Goal: Complete application form

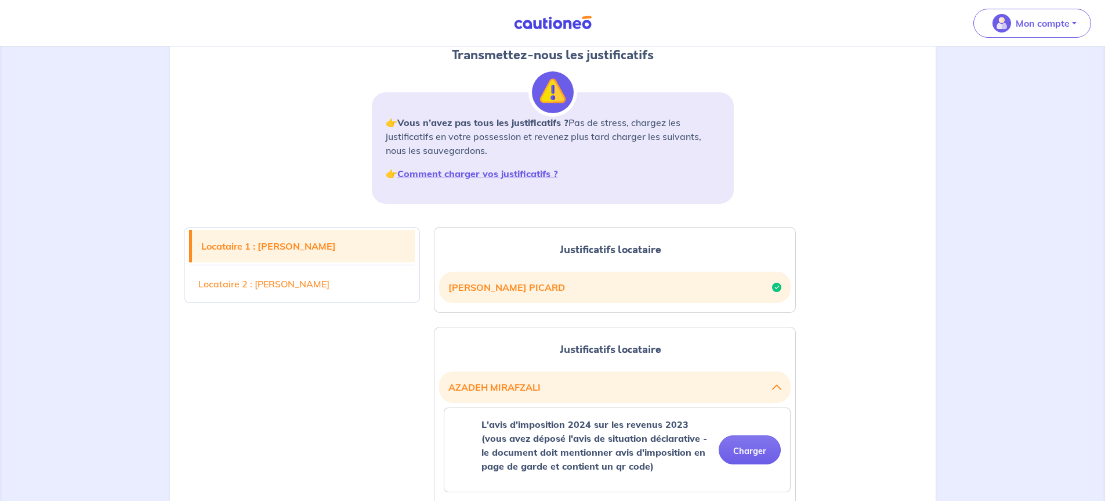
scroll to position [116, 0]
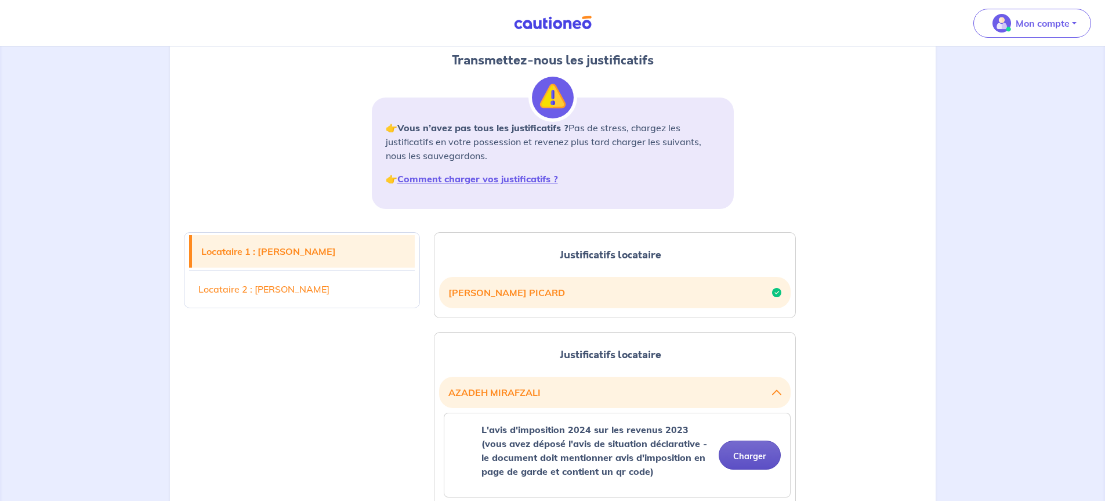
click at [758, 454] on button "Charger" at bounding box center [750, 454] width 62 height 29
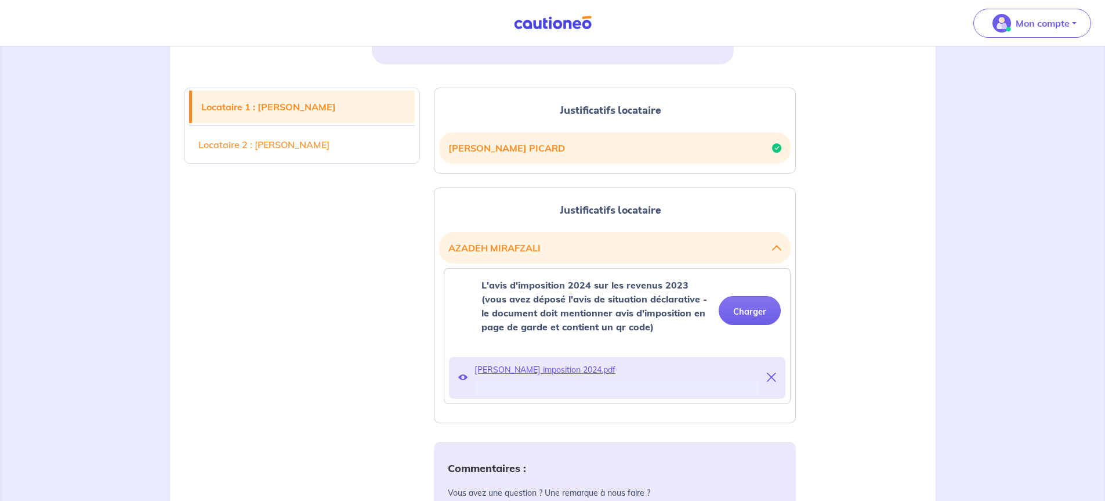
scroll to position [290, 0]
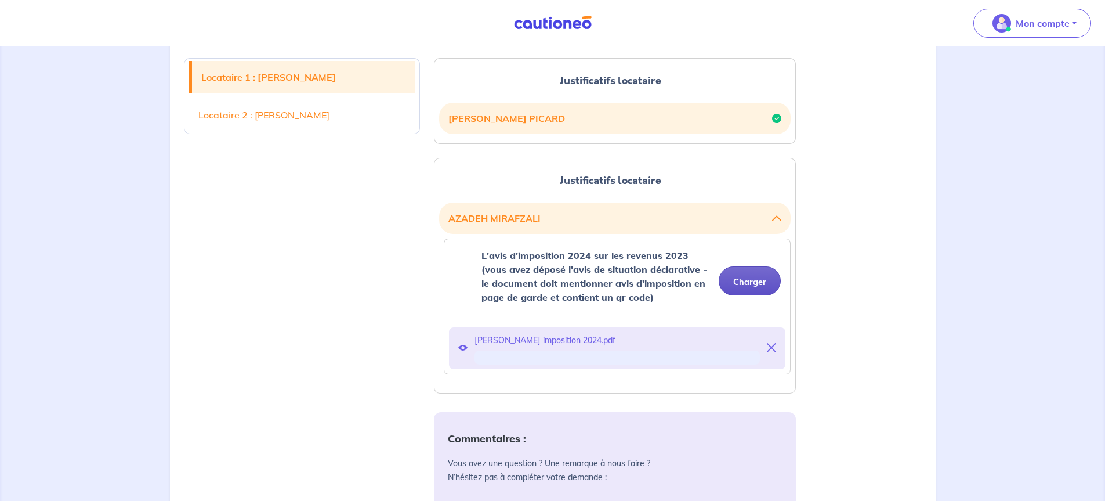
click at [760, 282] on button "Charger" at bounding box center [750, 280] width 62 height 29
click at [1051, 20] on p "Mon compte" at bounding box center [1043, 23] width 54 height 14
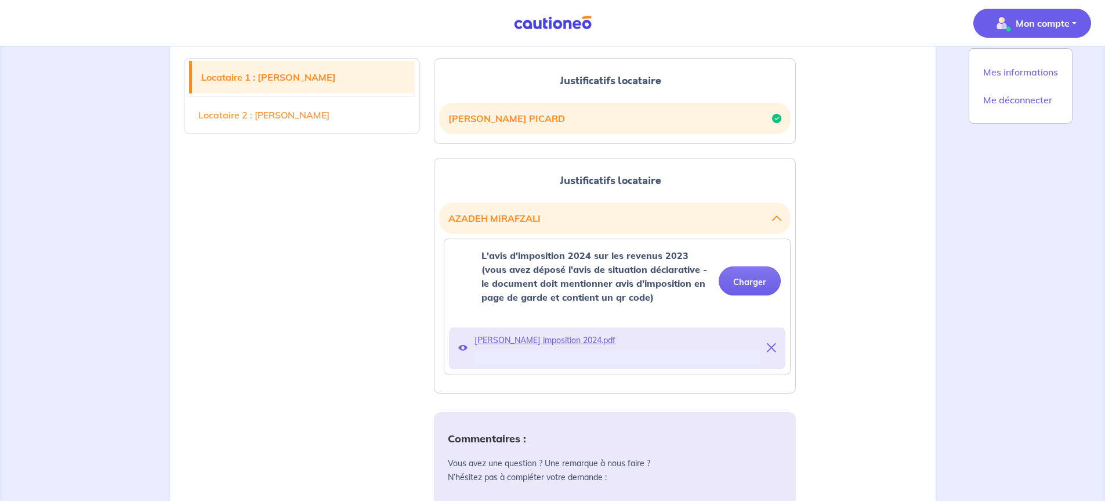
click at [840, 142] on div "Locataire 1 : NICOLAS PICARD Locataire 2 : AZADEH MIRAFZALI Justificatifs locat…" at bounding box center [553, 438] width 752 height 789
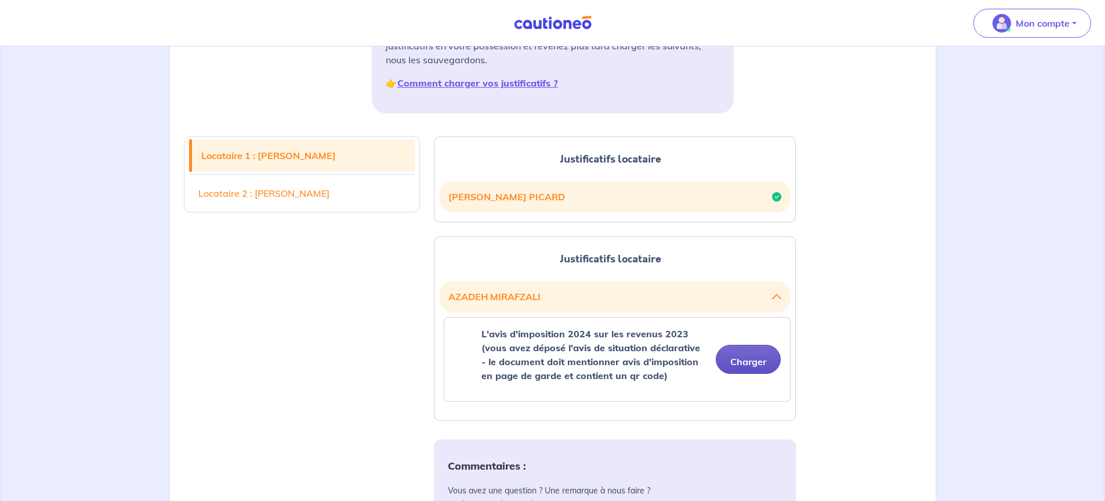
scroll to position [232, 0]
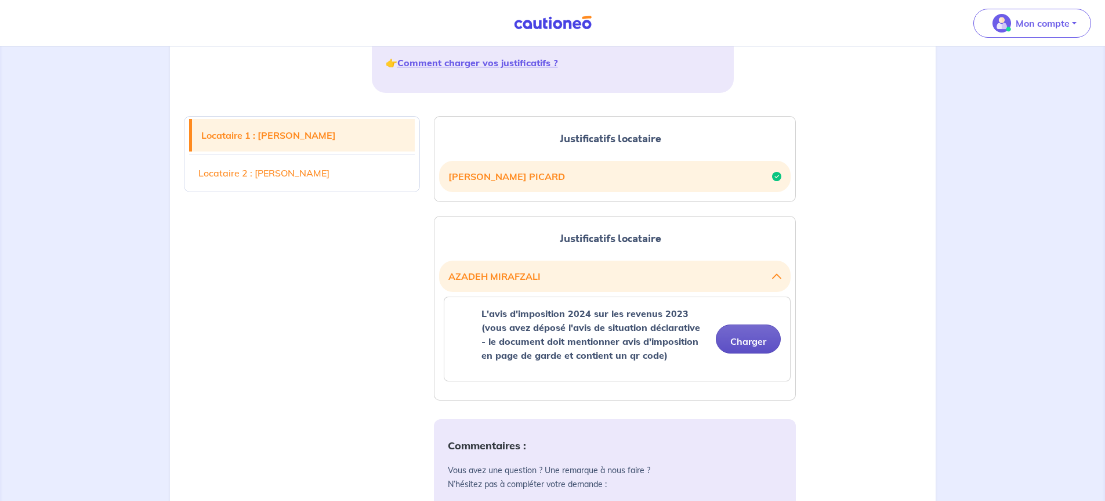
click at [760, 336] on button "Charger" at bounding box center [748, 338] width 65 height 29
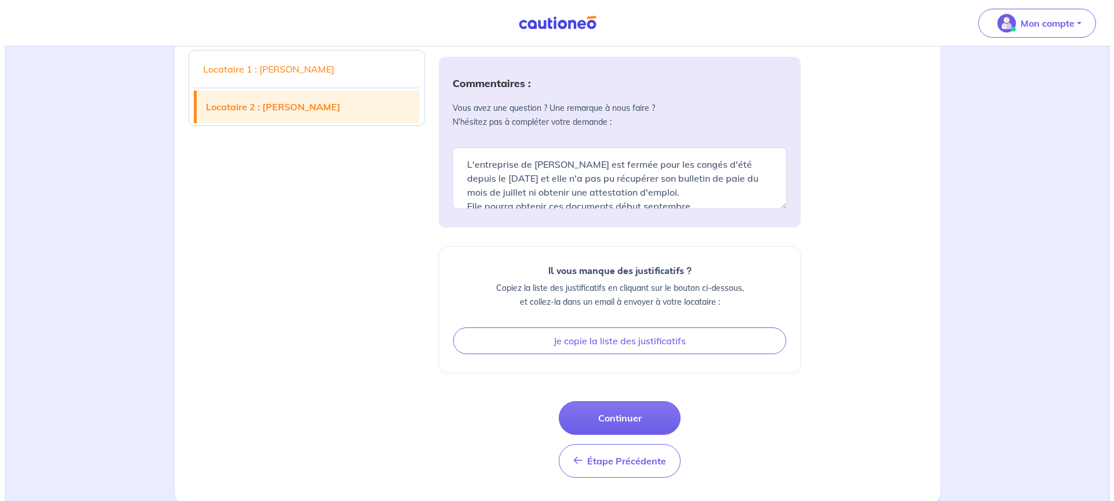
scroll to position [643, 0]
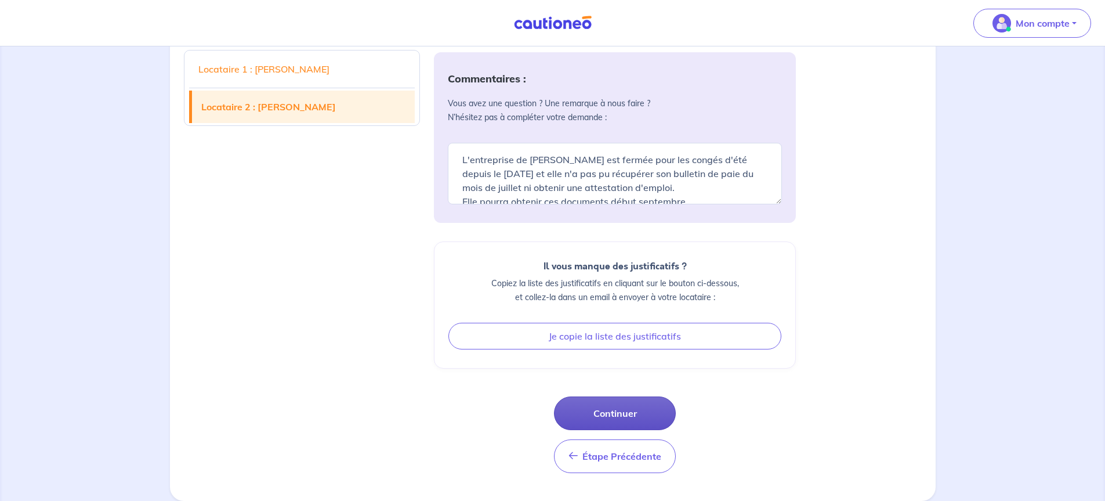
click at [621, 404] on button "Continuer" at bounding box center [615, 413] width 122 height 34
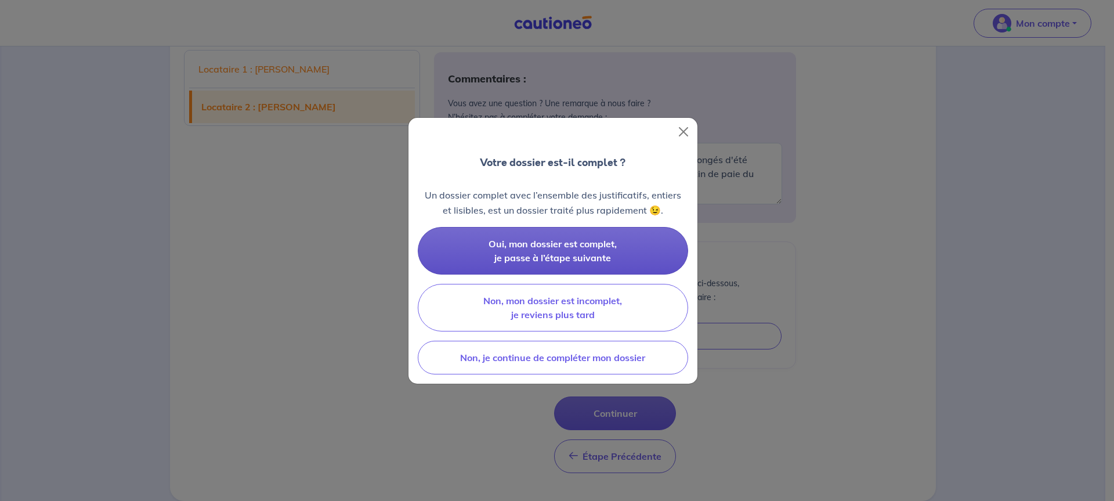
click at [562, 256] on span "Oui, mon dossier est complet, je passe à l’étape suivante" at bounding box center [553, 251] width 128 height 26
